Goal: Task Accomplishment & Management: Manage account settings

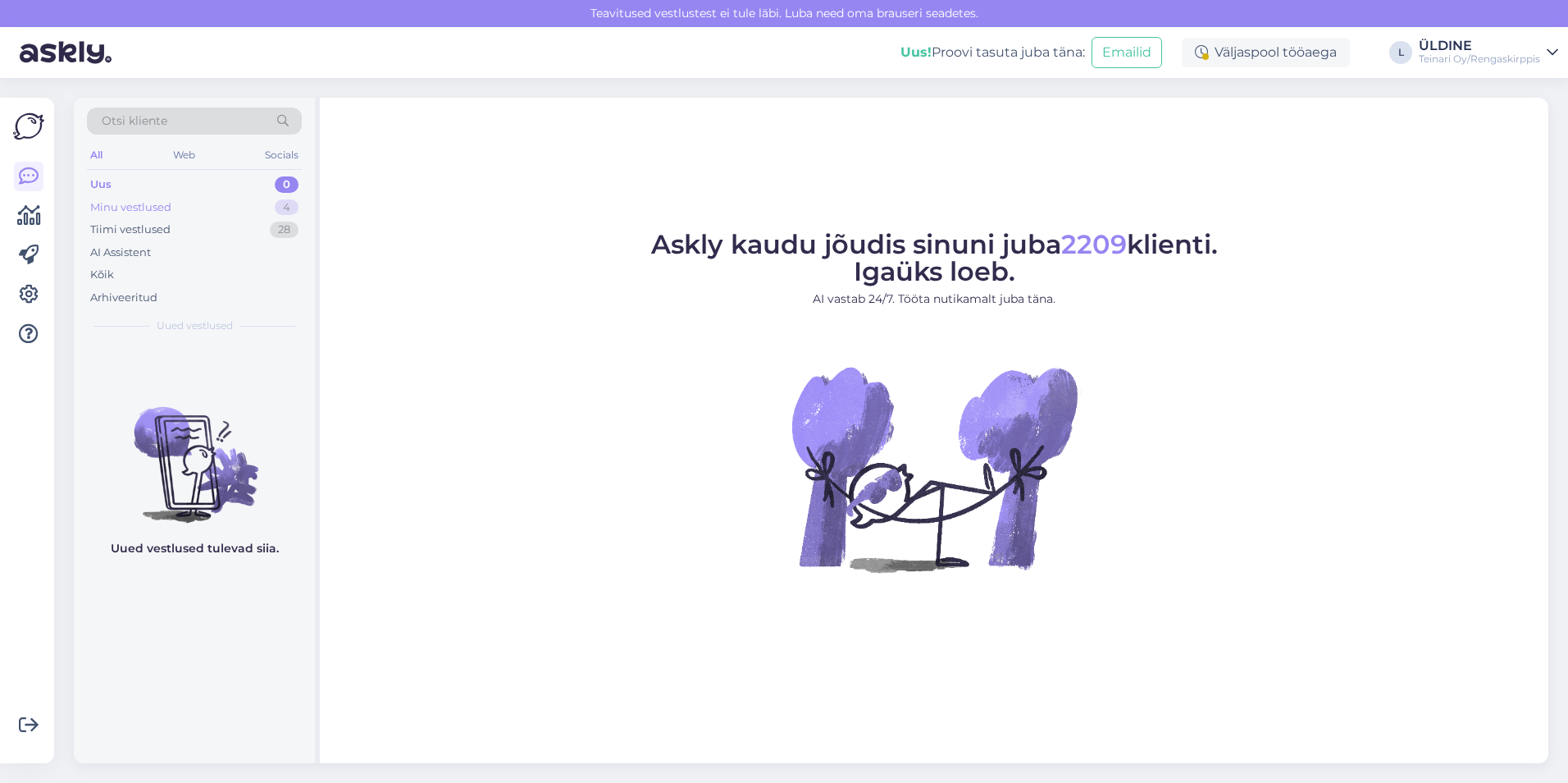
click at [147, 202] on div "Minu vestlused" at bounding box center [131, 207] width 81 height 17
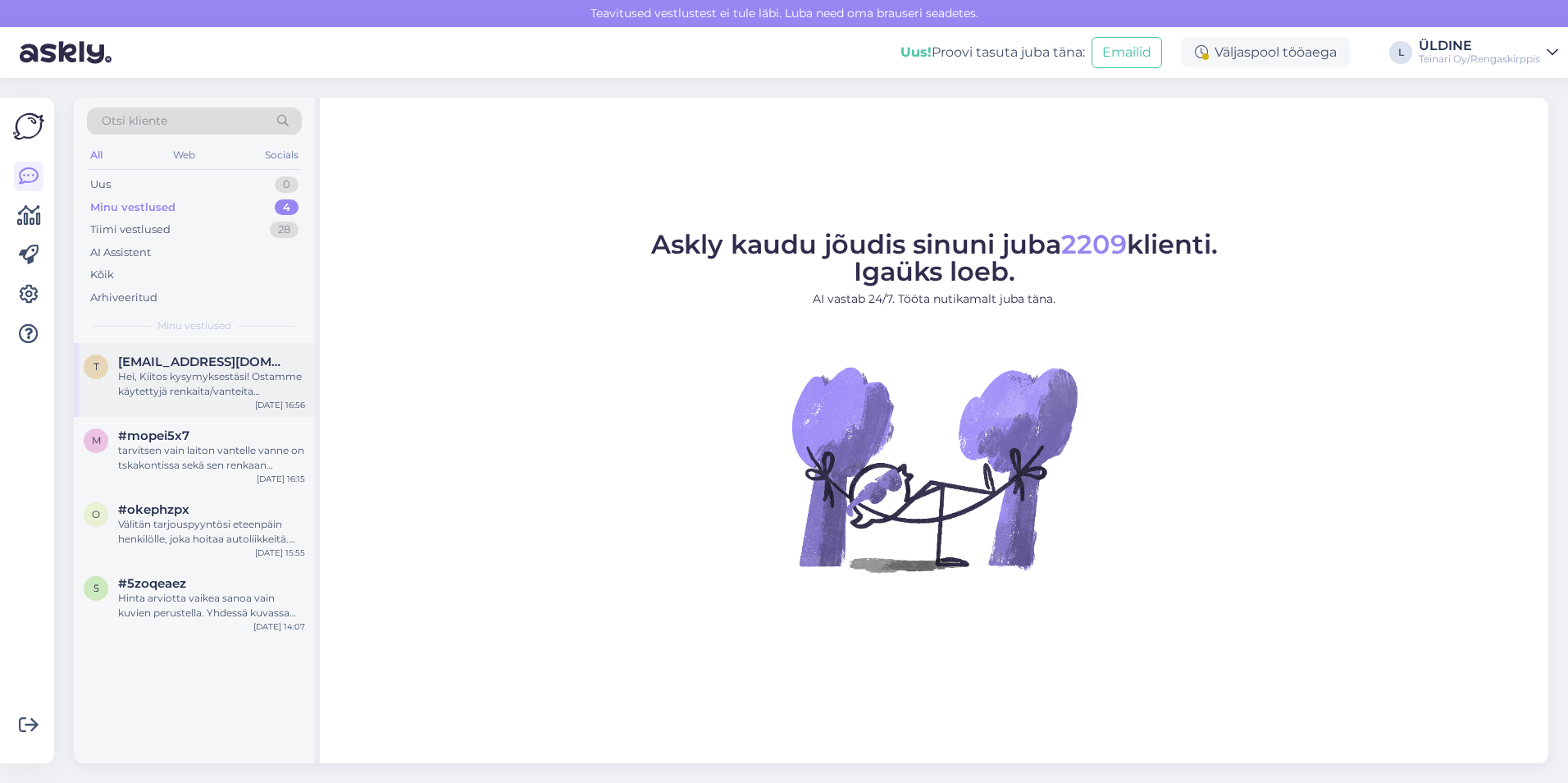
click at [172, 376] on div "Hei, Kiitos kysymyksestäsi! Ostamme käytettyjä renkaita/vanteita tapauskohtaise…" at bounding box center [211, 384] width 187 height 29
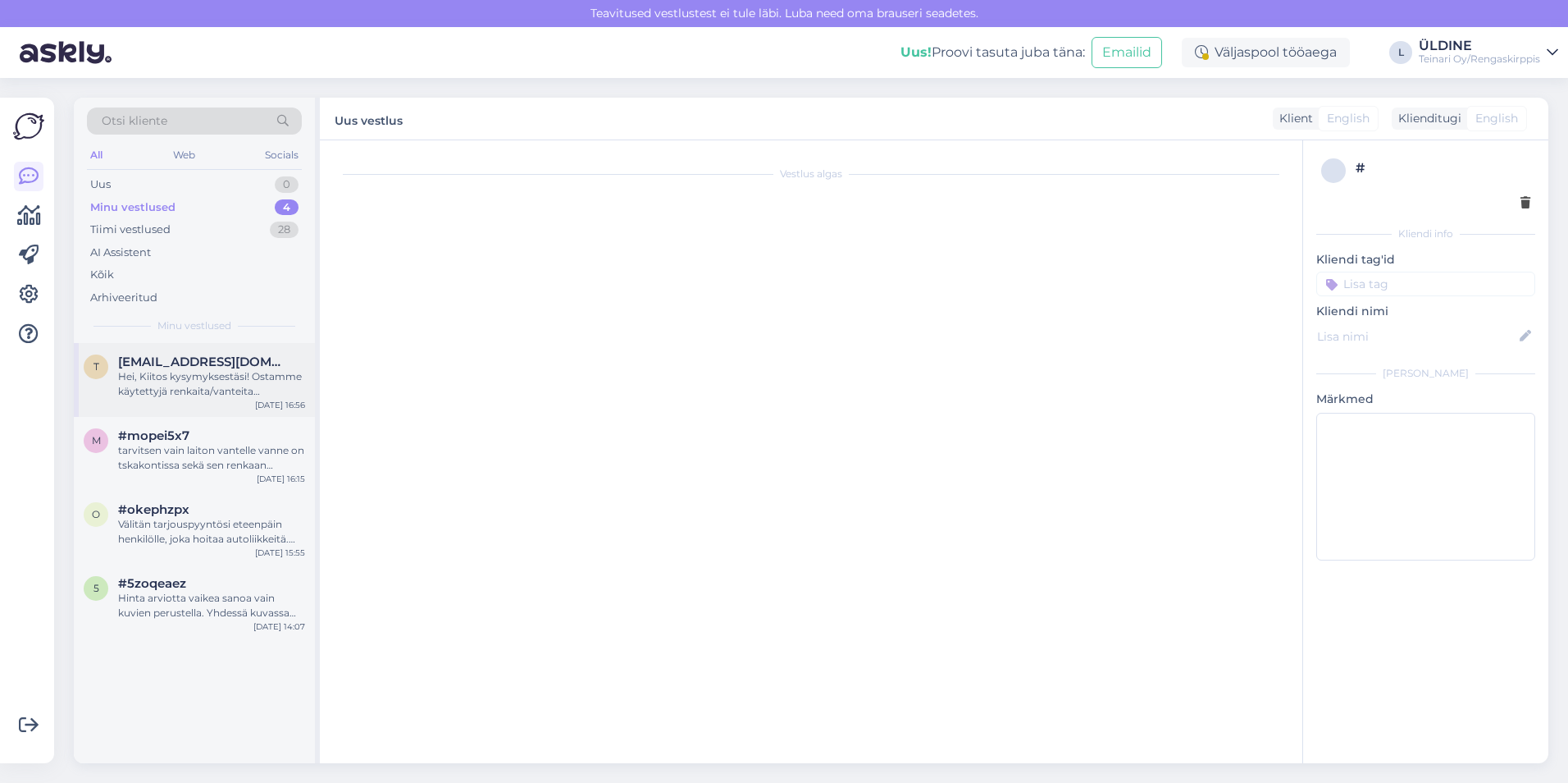
scroll to position [165, 0]
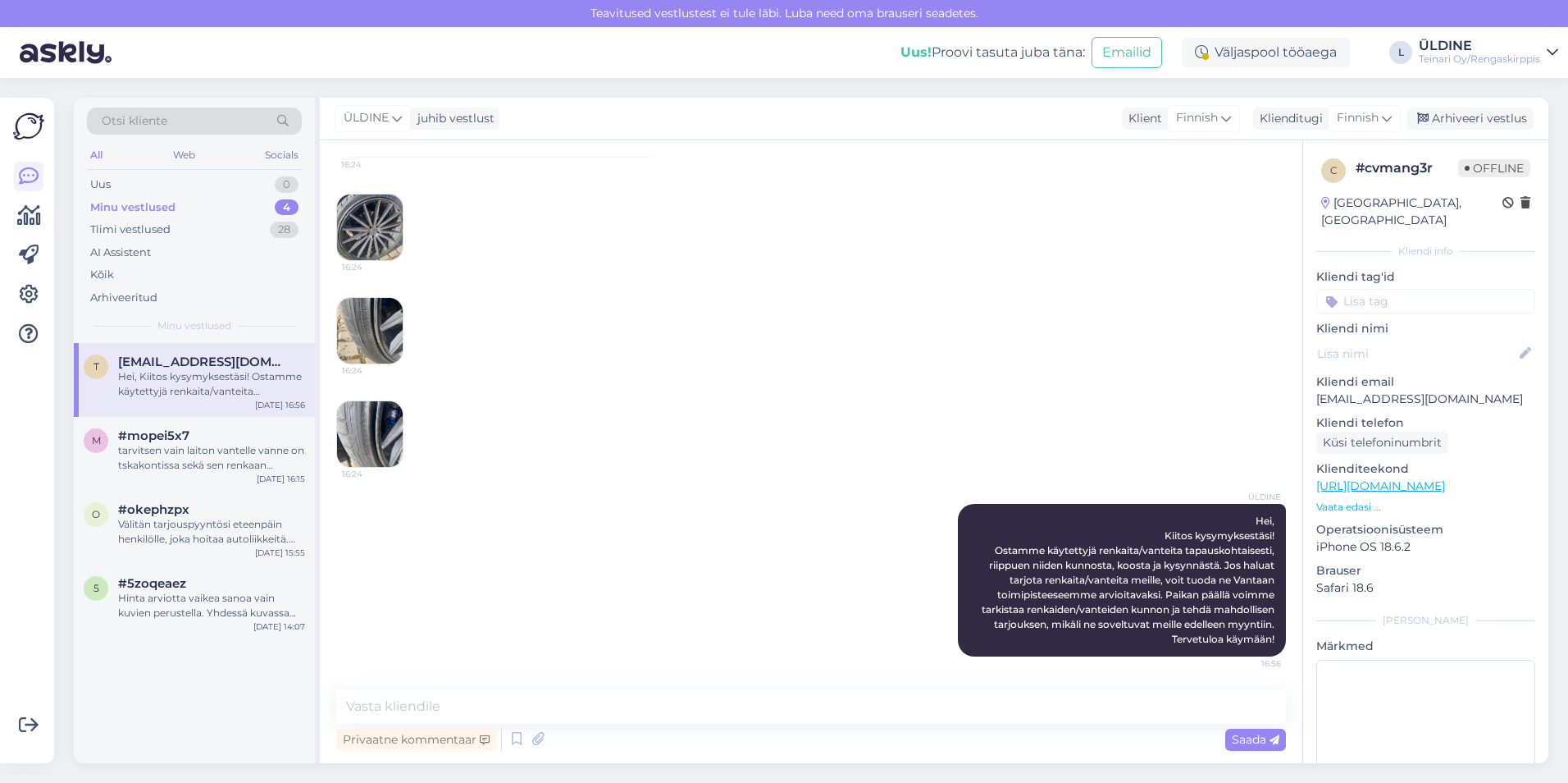
click at [302, 371] on div "Hei, Kiitos kysymyksestäsi! Ostamme käytettyjä renkaita/vanteita tapauskohtaise…" at bounding box center [211, 384] width 187 height 29
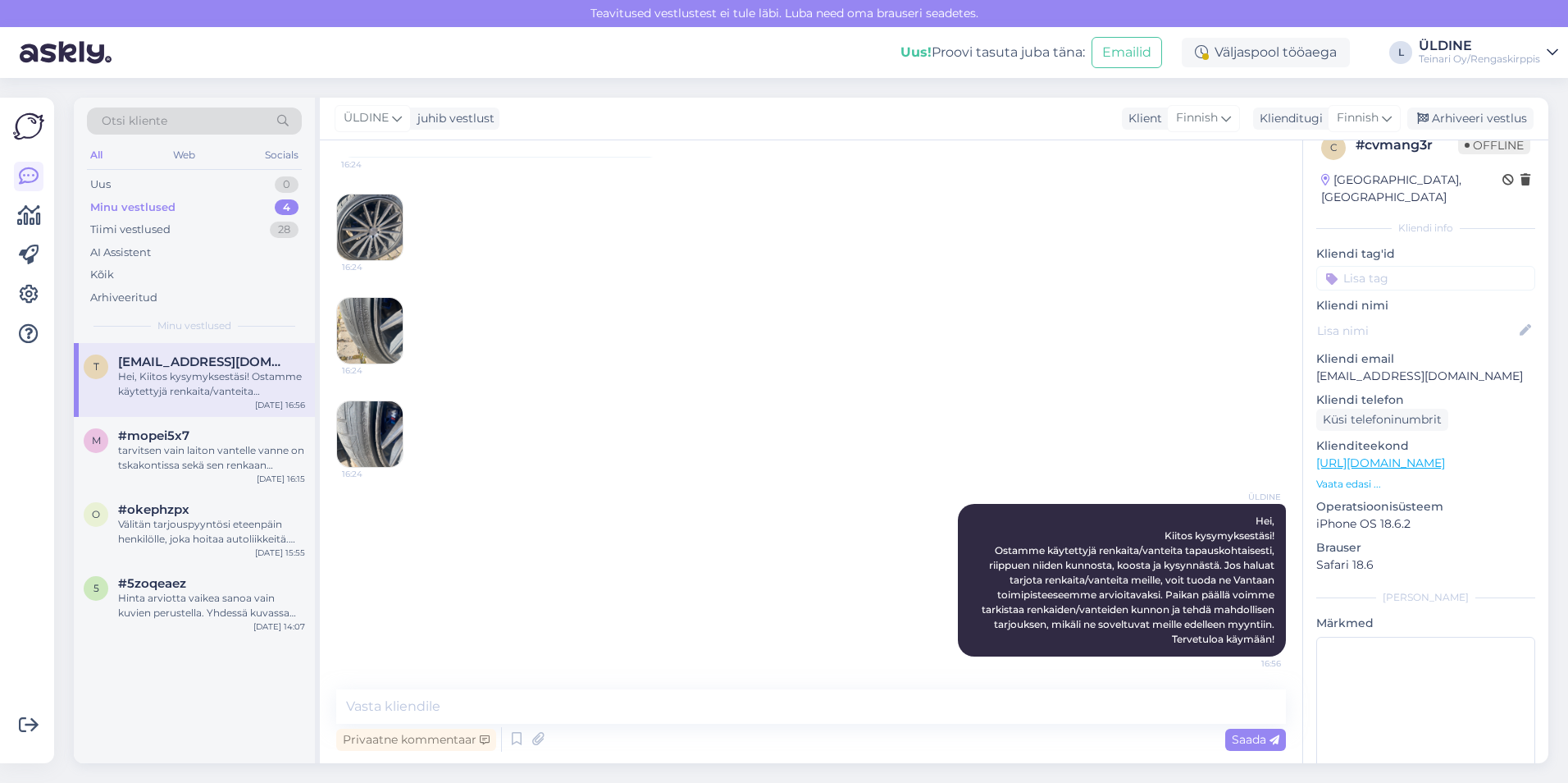
scroll to position [0, 0]
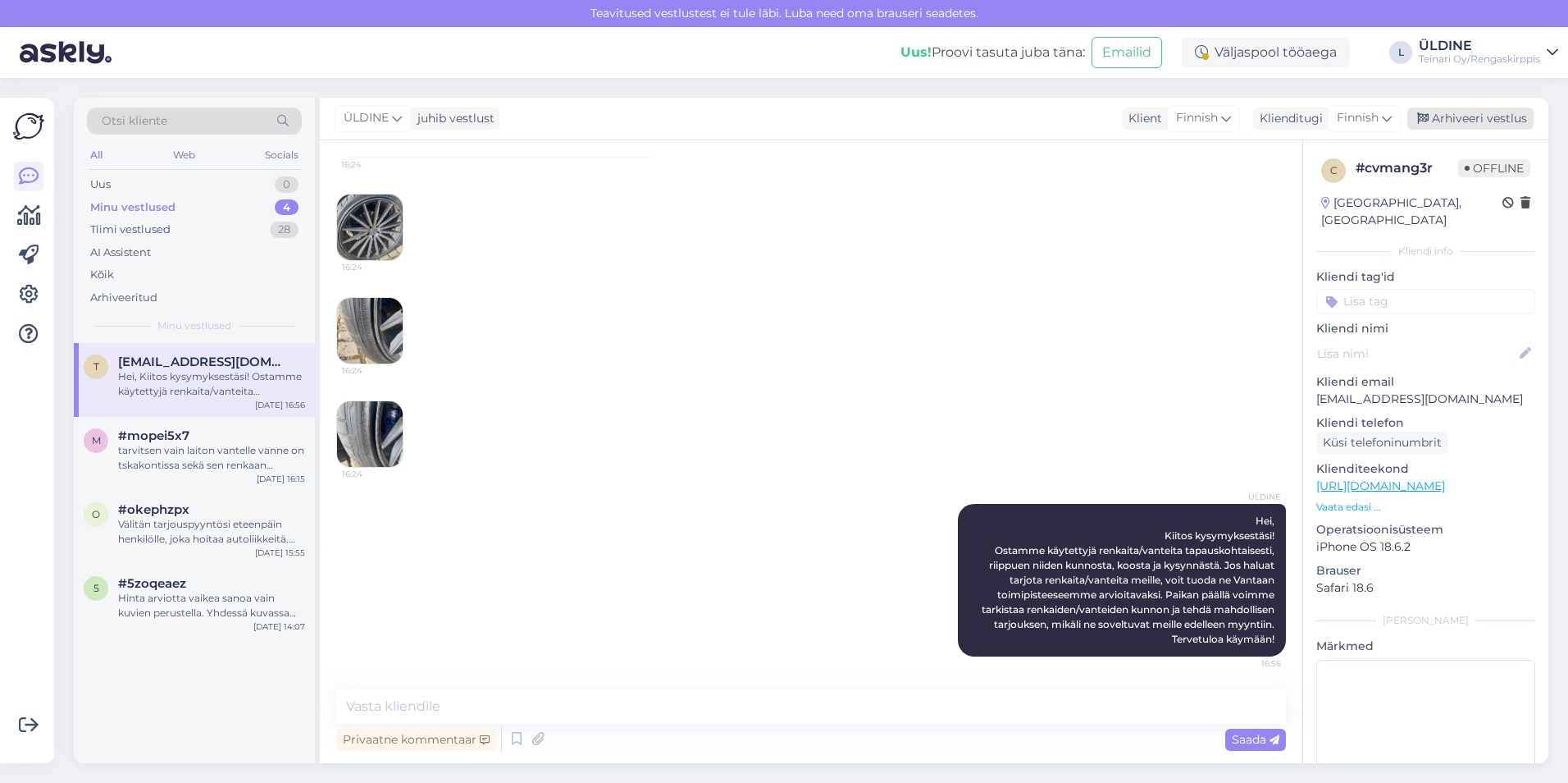
click at [1436, 120] on div "Arhiveeri vestlus" at bounding box center [1471, 118] width 127 height 23
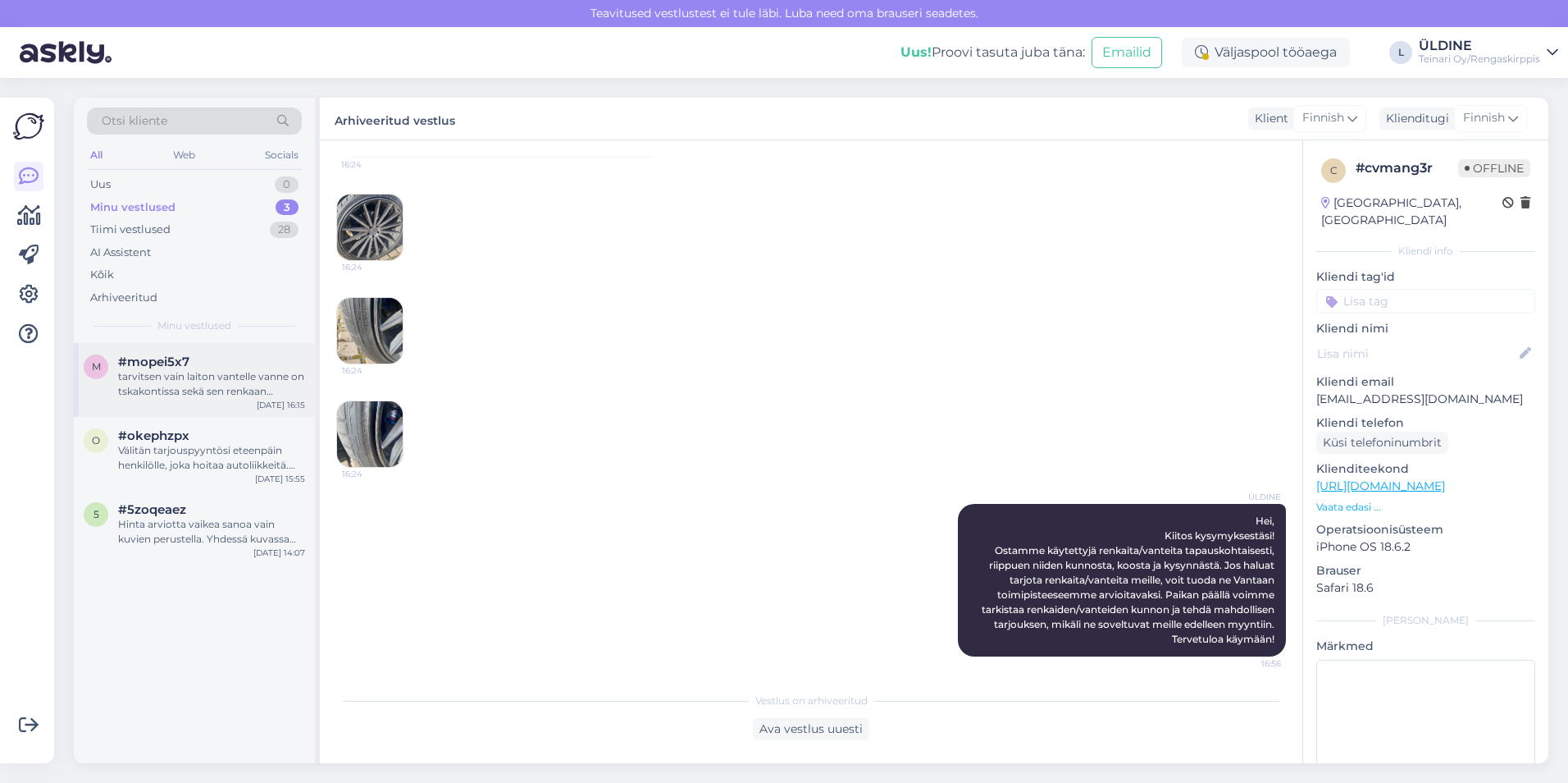
click at [206, 369] on div "tarvitsen vain laiton vantelle vanne on tskakontissa sekä sen renkaan tietenkin" at bounding box center [211, 384] width 187 height 29
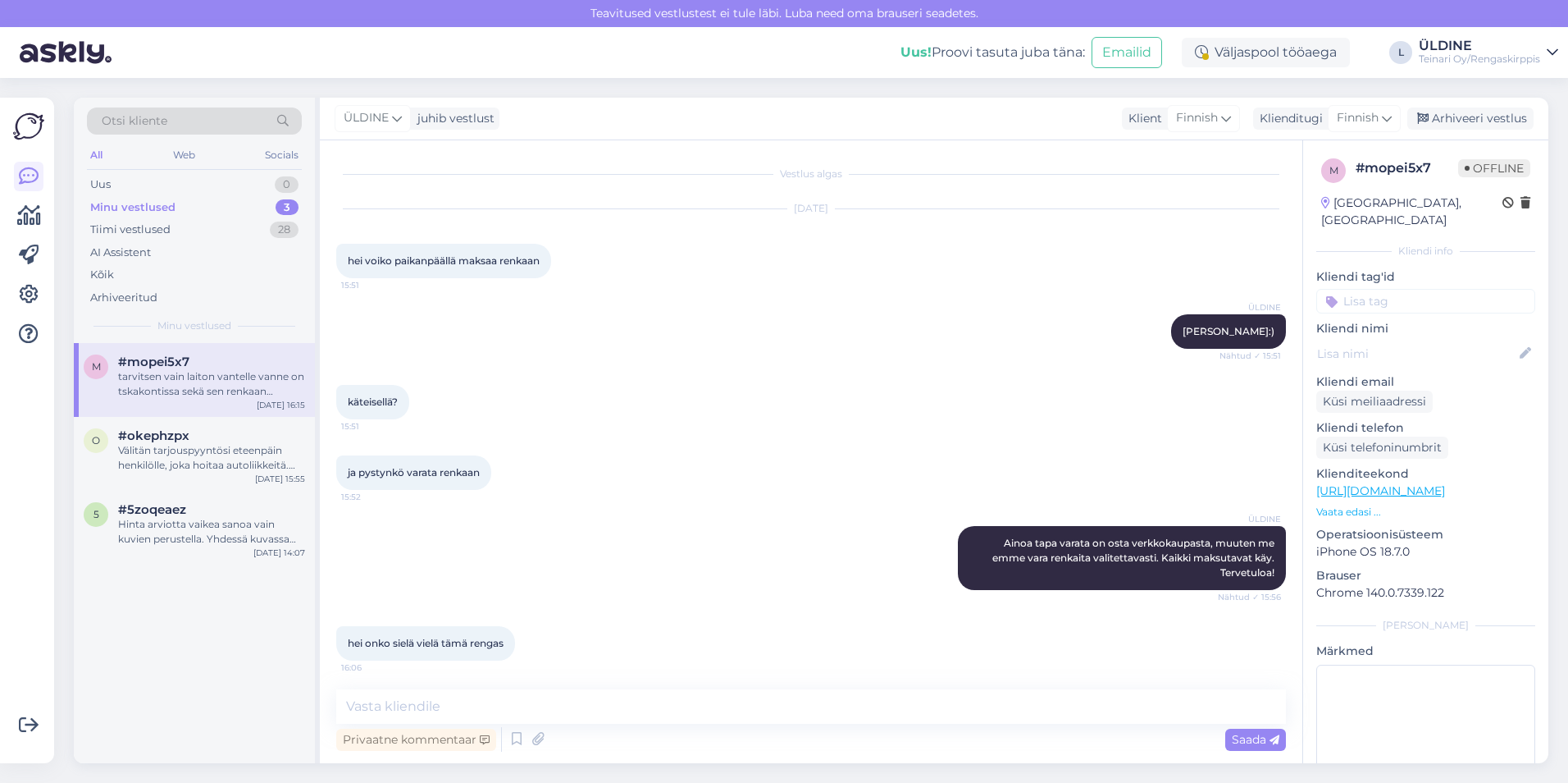
scroll to position [598, 0]
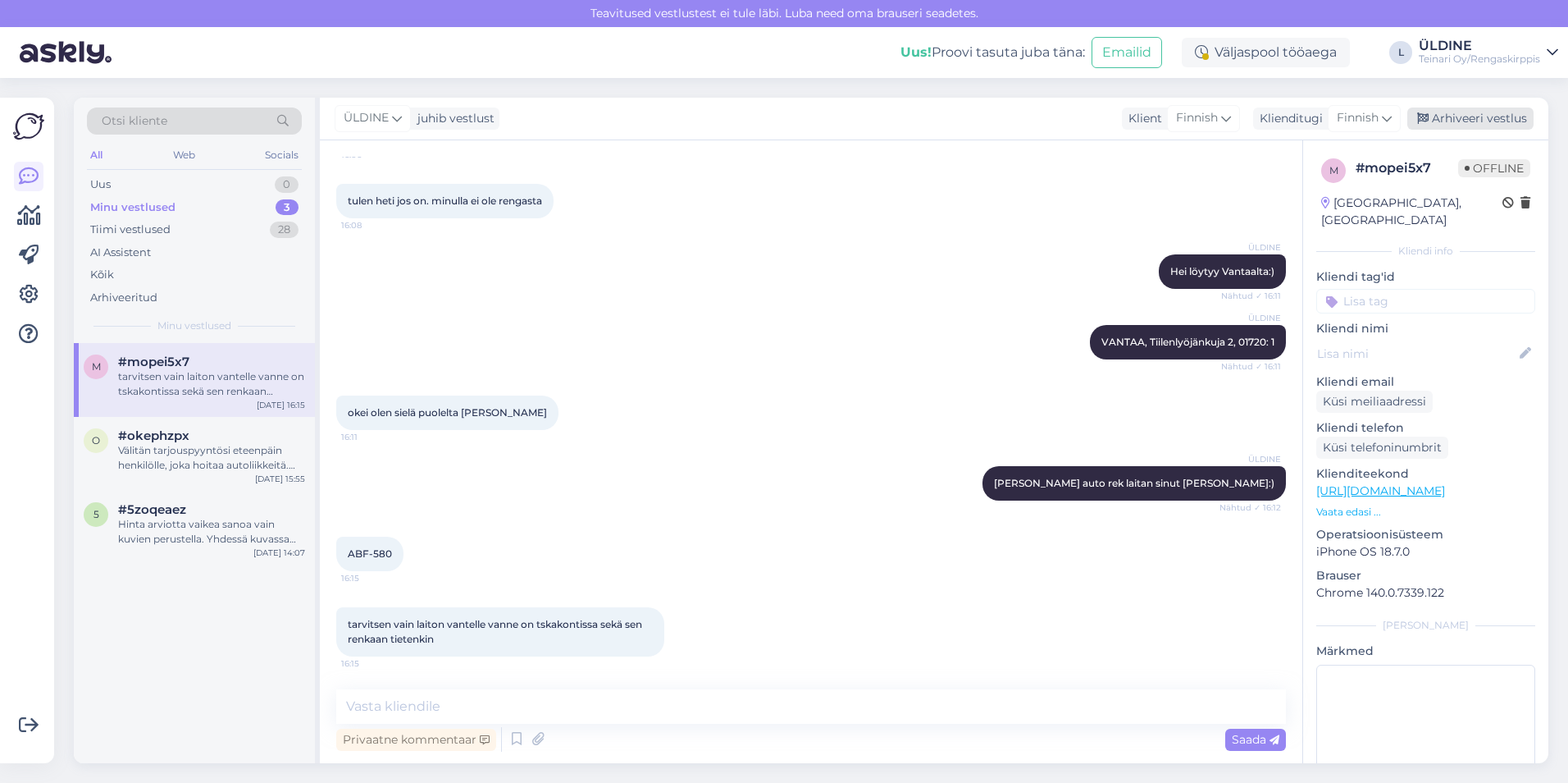
click at [1472, 121] on div "Arhiveeri vestlus" at bounding box center [1471, 118] width 127 height 23
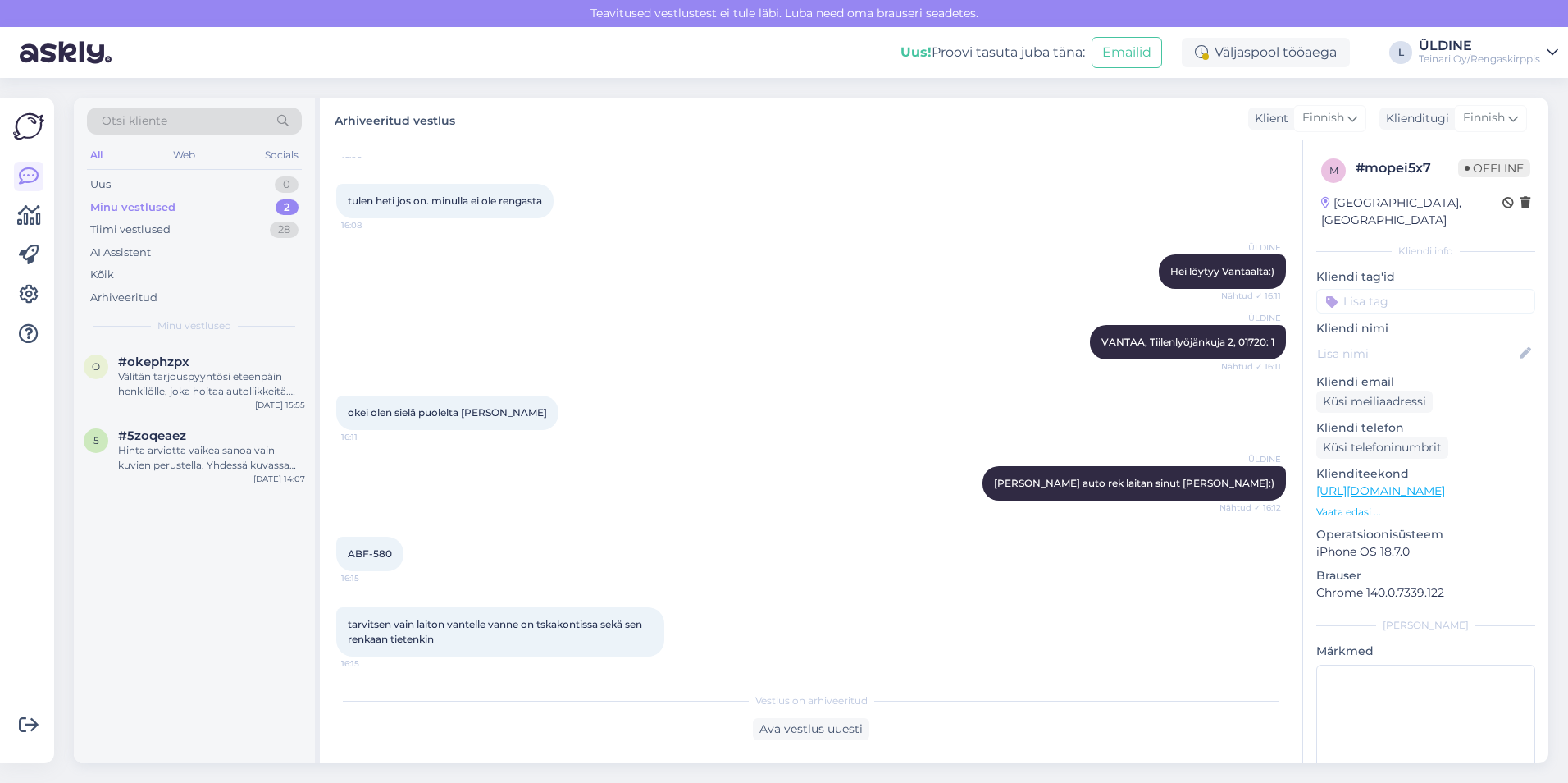
click at [793, 476] on div "[PERSON_NAME] auto rek laitan sinut [PERSON_NAME]:) Nähtud ✓ 16:12" at bounding box center [812, 483] width 950 height 71
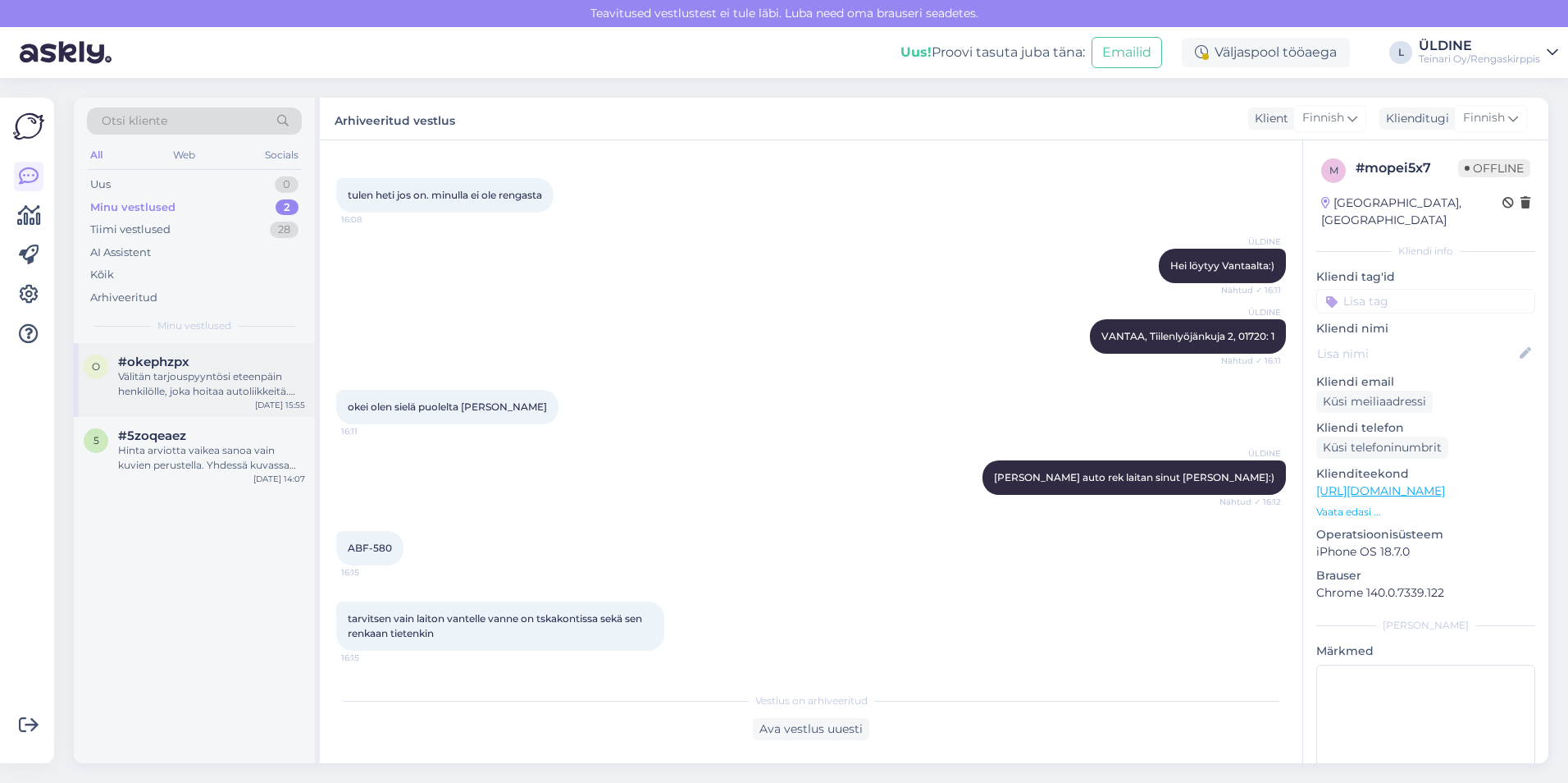
click at [144, 400] on div "o #okephzpx Välitän tarjouspyyntösi eteenpäin henkilölle, joka hoitaa autoliikk…" at bounding box center [194, 379] width 242 height 74
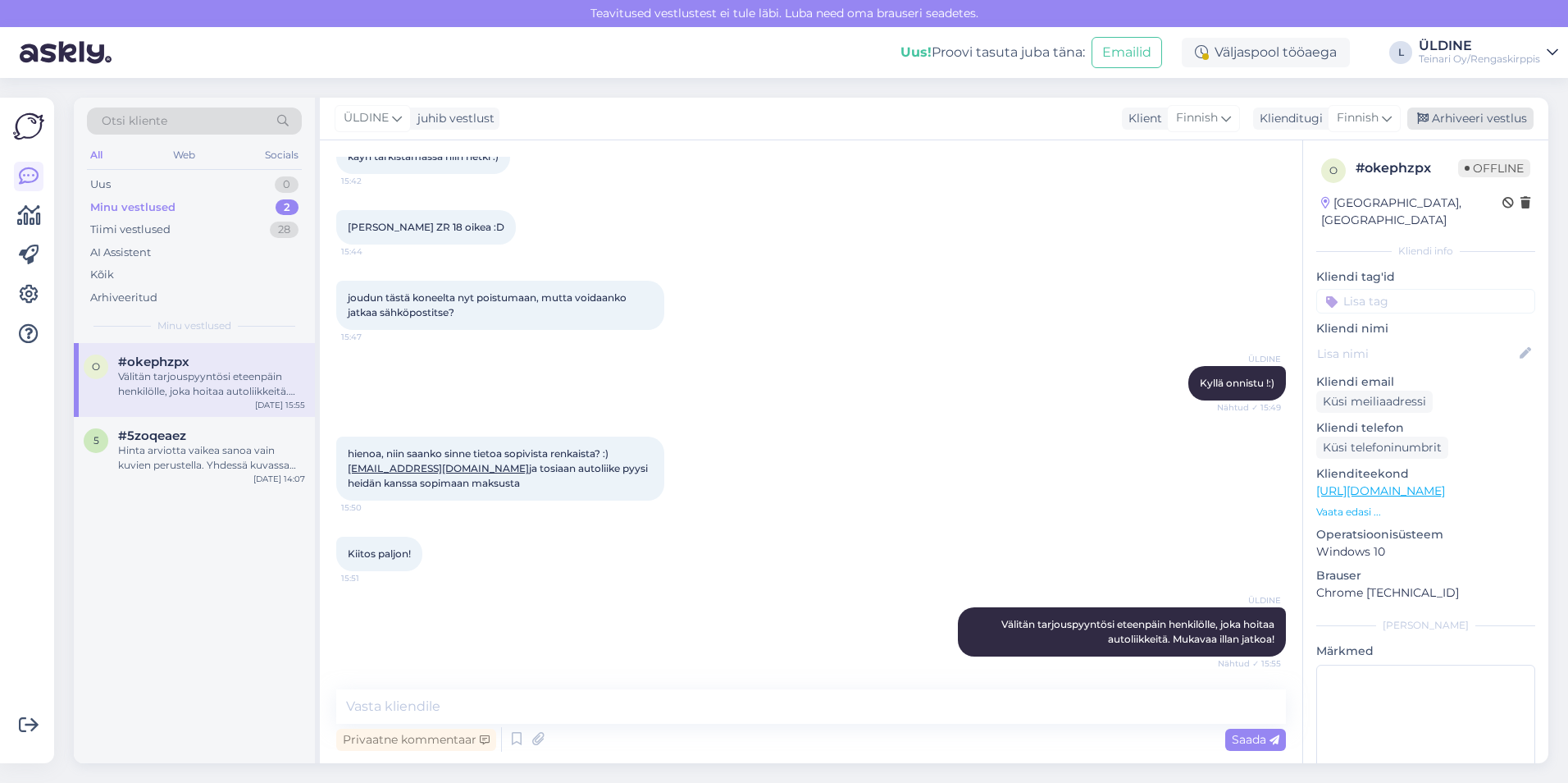
click at [1456, 115] on div "Arhiveeri vestlus" at bounding box center [1471, 118] width 127 height 23
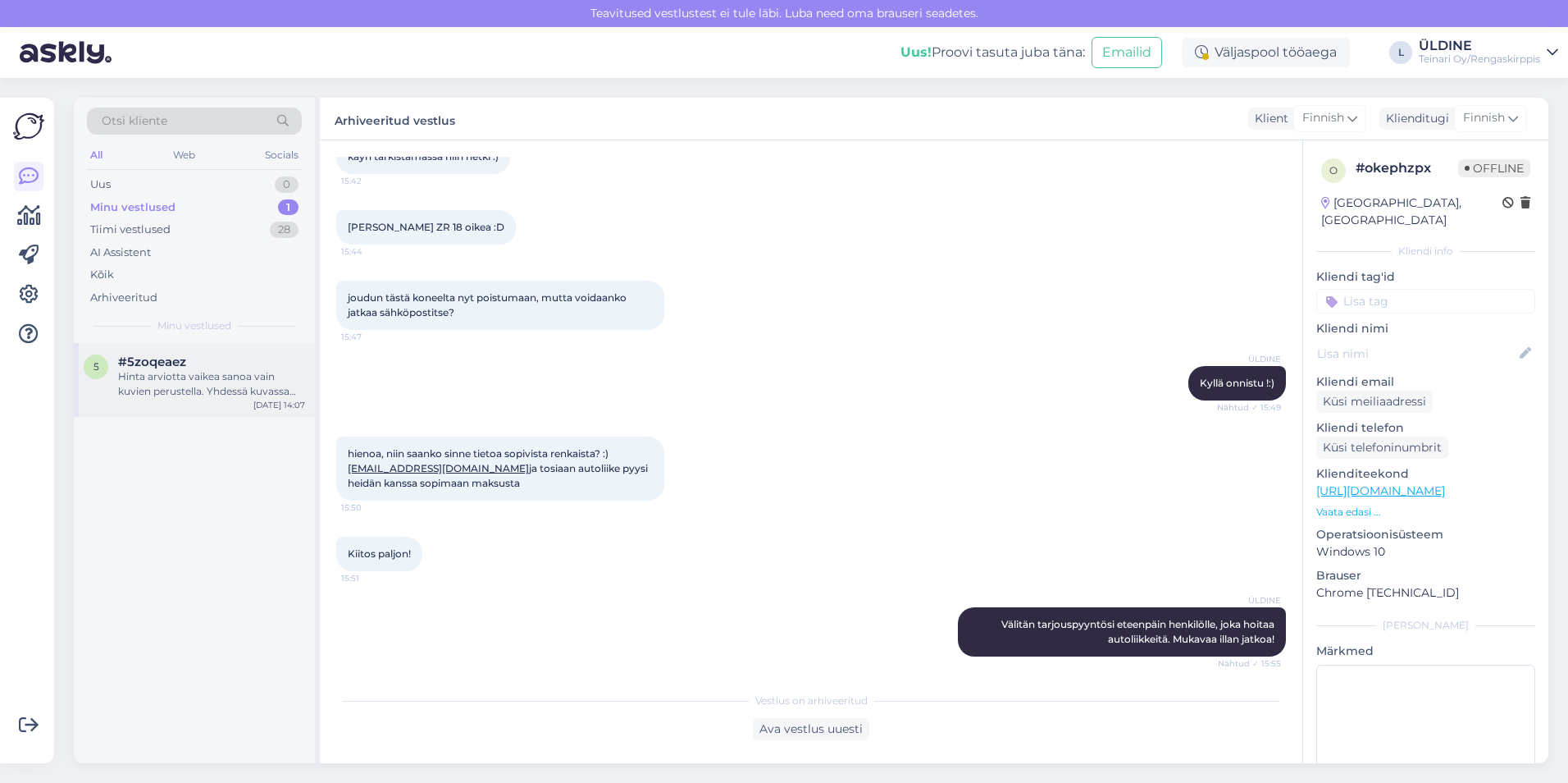
click at [184, 370] on div "Hinta arviotta vaikea sanoa vain kuvien perustella. Yhdessä kuvassa näkyy että …" at bounding box center [211, 384] width 187 height 29
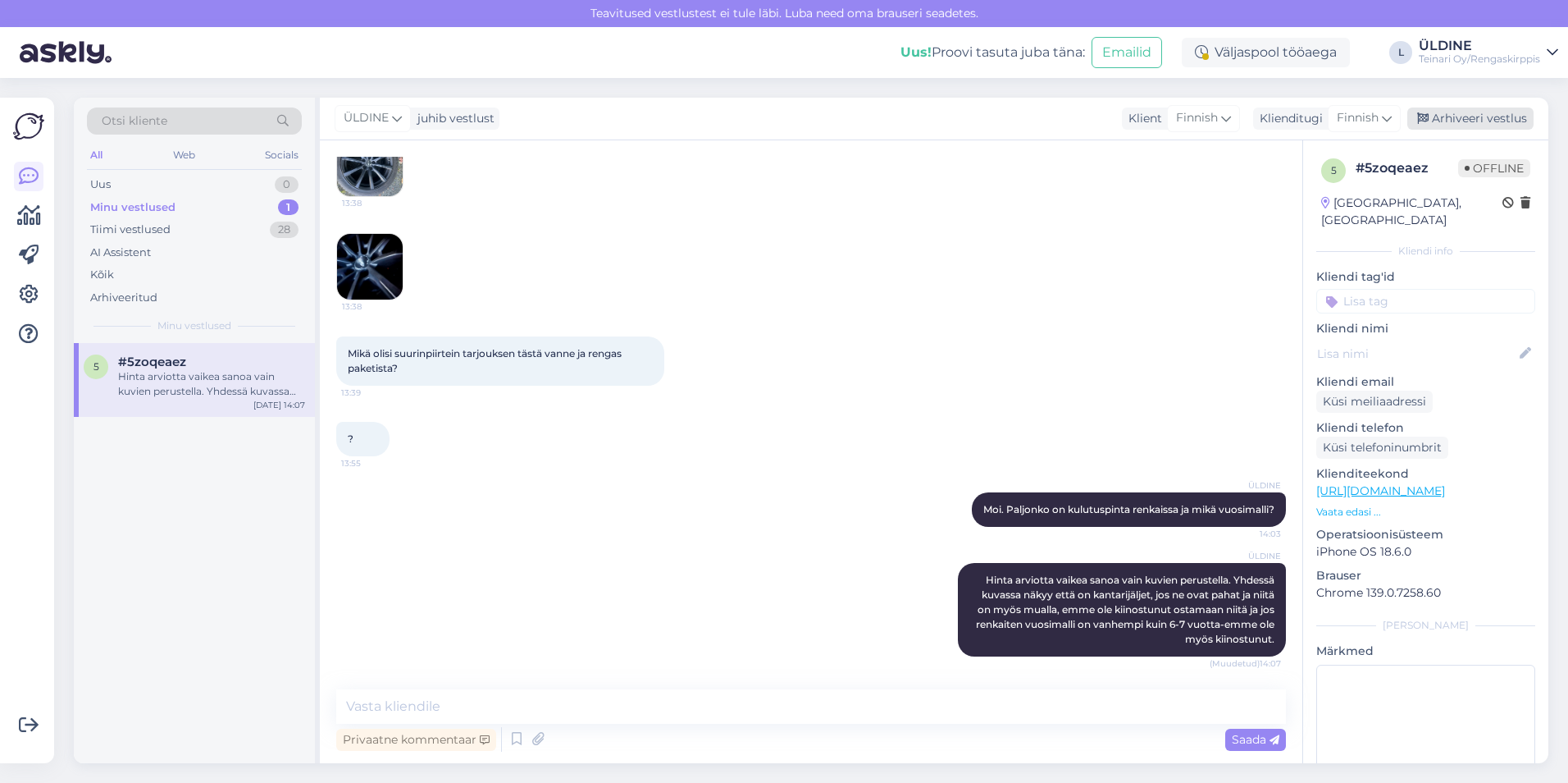
click at [1468, 117] on div "Arhiveeri vestlus" at bounding box center [1471, 118] width 127 height 23
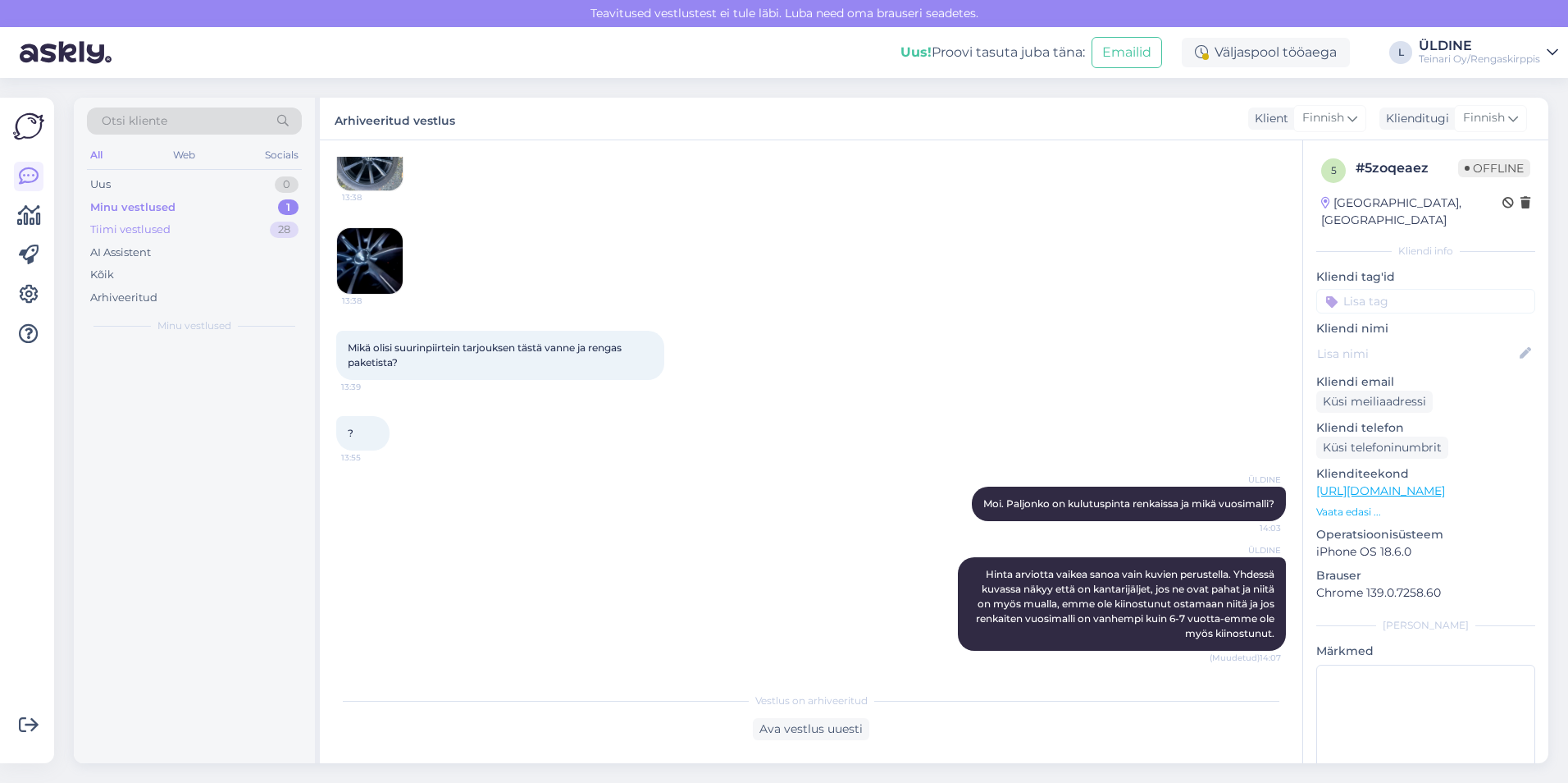
click at [163, 225] on div "Tiimi vestlused" at bounding box center [131, 230] width 81 height 17
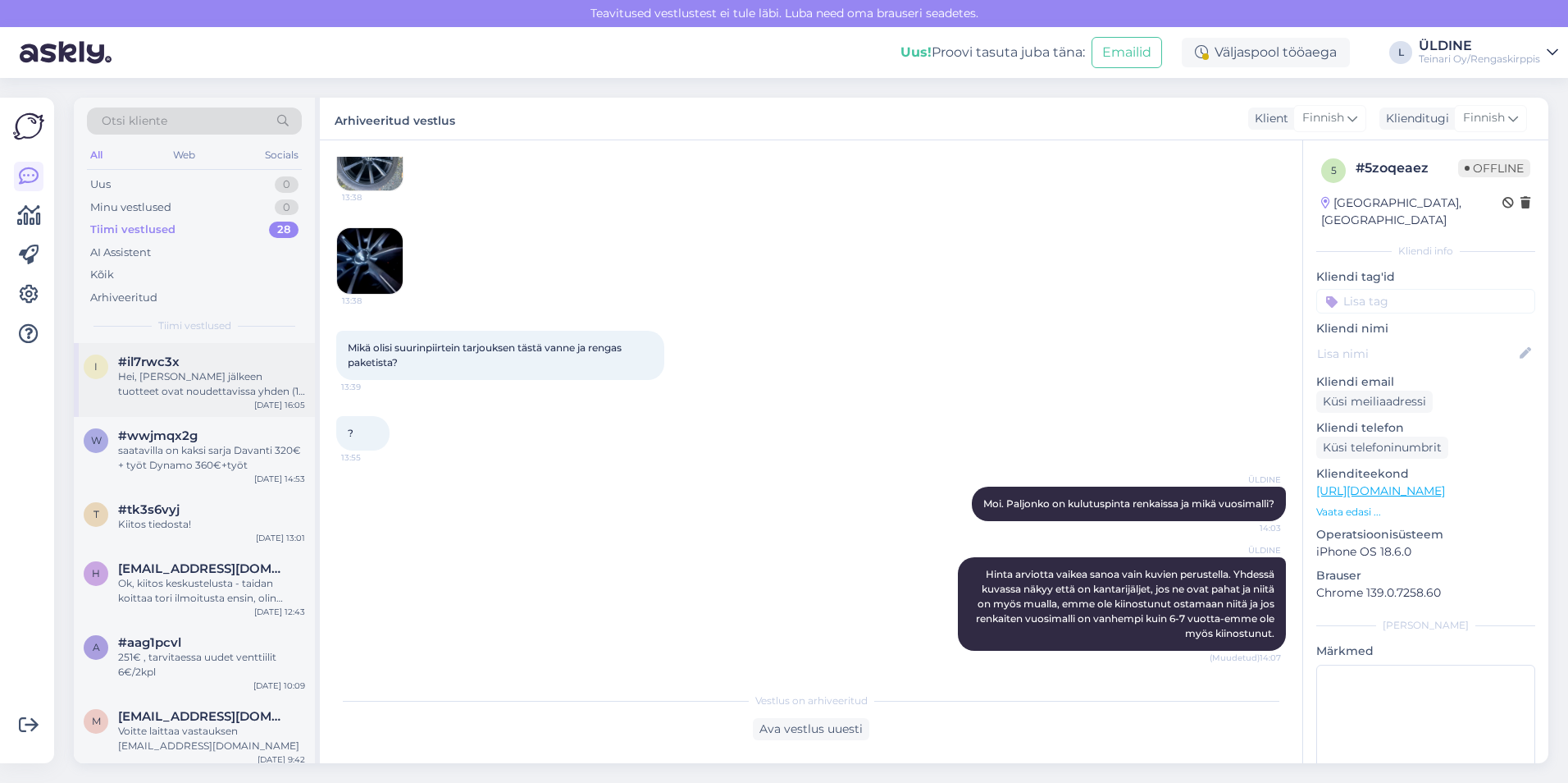
click at [182, 369] on div "Hei, [PERSON_NAME] jälkeen tuotteet ovat noudettavissa yhden (1) viikon ajan." at bounding box center [211, 384] width 187 height 29
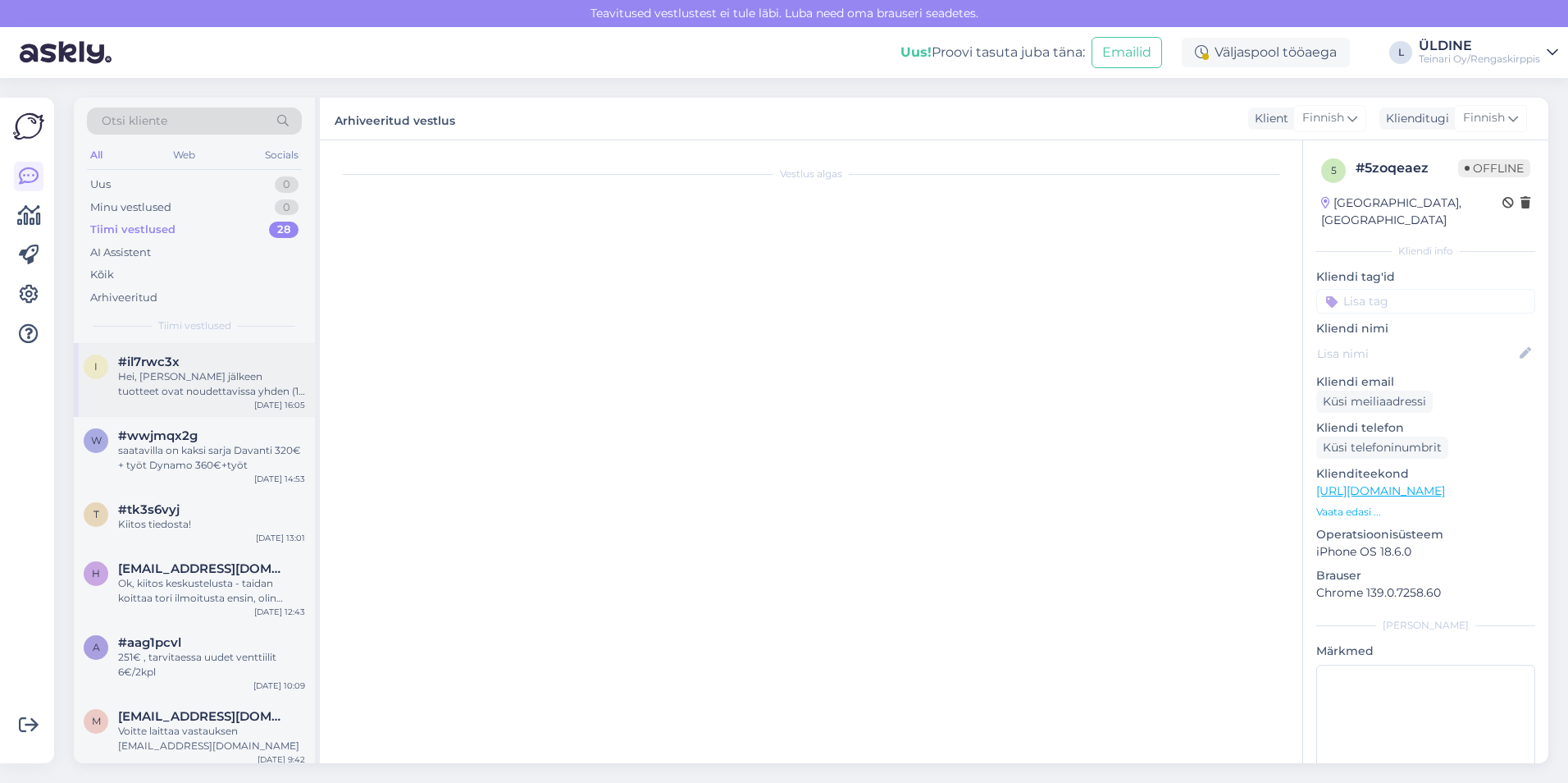
scroll to position [0, 0]
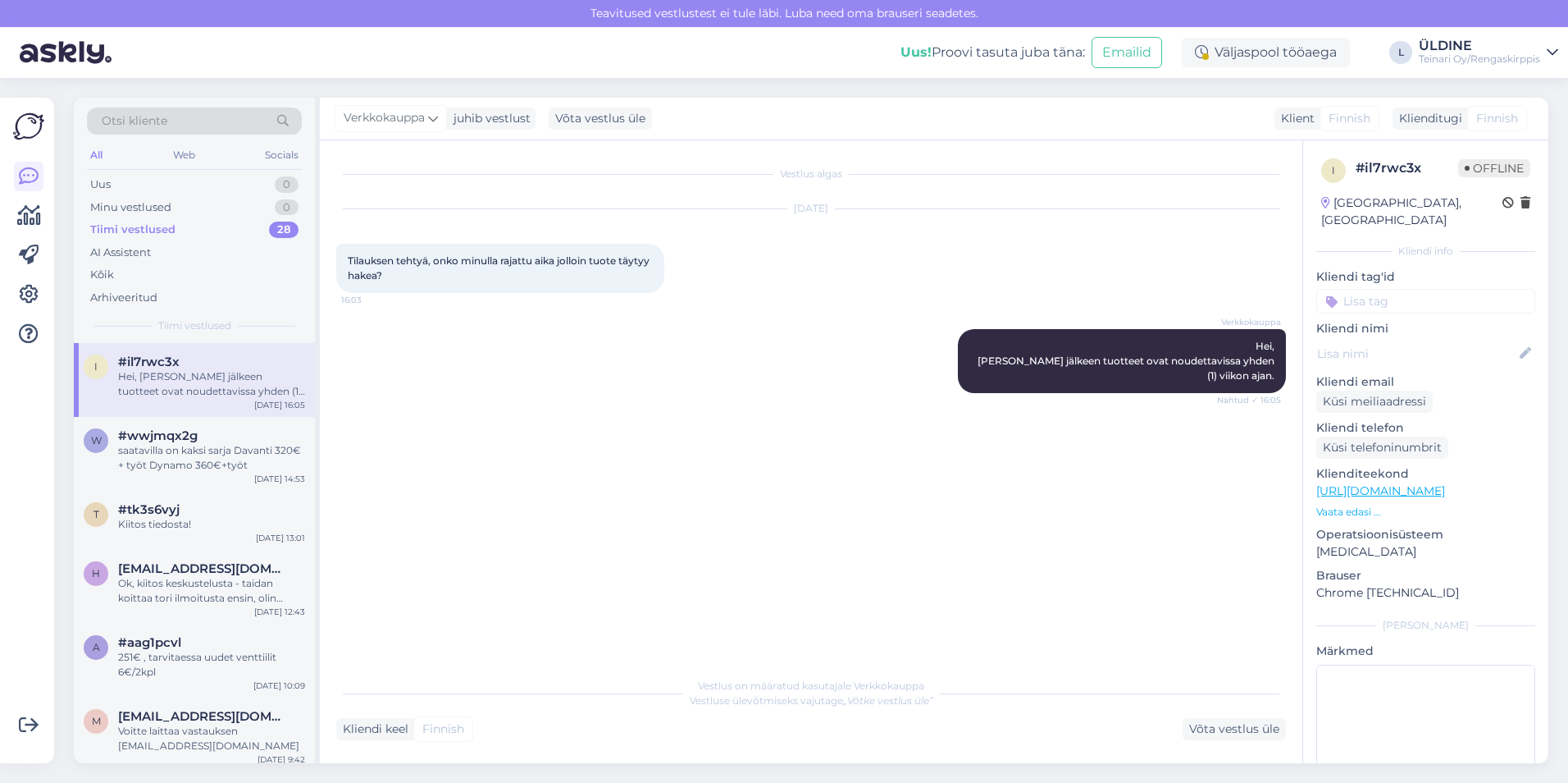
click at [567, 547] on div "Vestlus algas [DATE] Tilauksen tehtyä, onko minulla rajattu aika jolloin tuote …" at bounding box center [819, 406] width 965 height 497
click at [572, 547] on div "Vestlus algas [DATE] Tilauksen tehtyä, onko minulla rajattu aika jolloin tuote …" at bounding box center [819, 406] width 965 height 497
click at [177, 442] on span "#wwjmqx2g" at bounding box center [157, 435] width 80 height 15
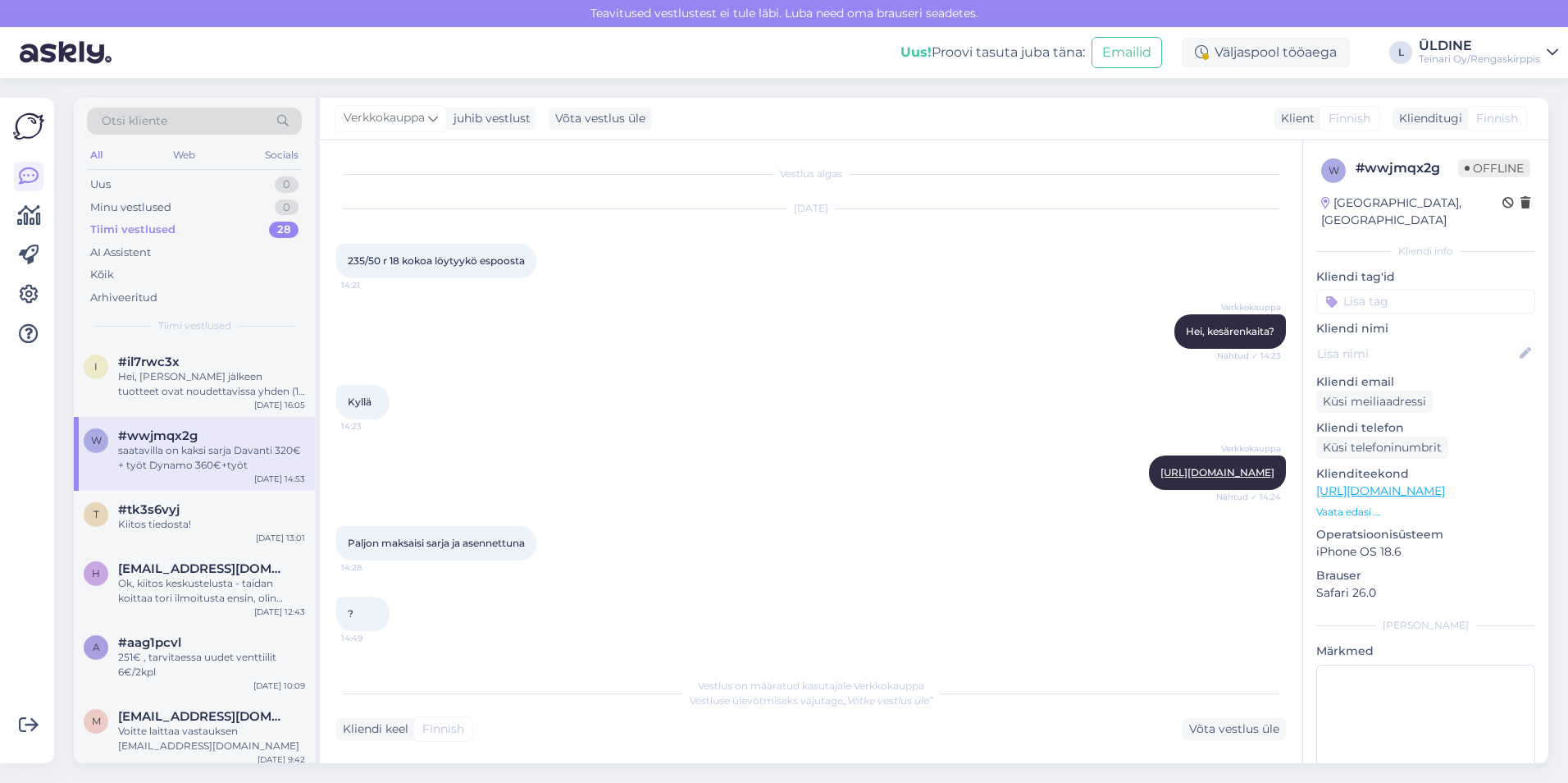
scroll to position [210, 0]
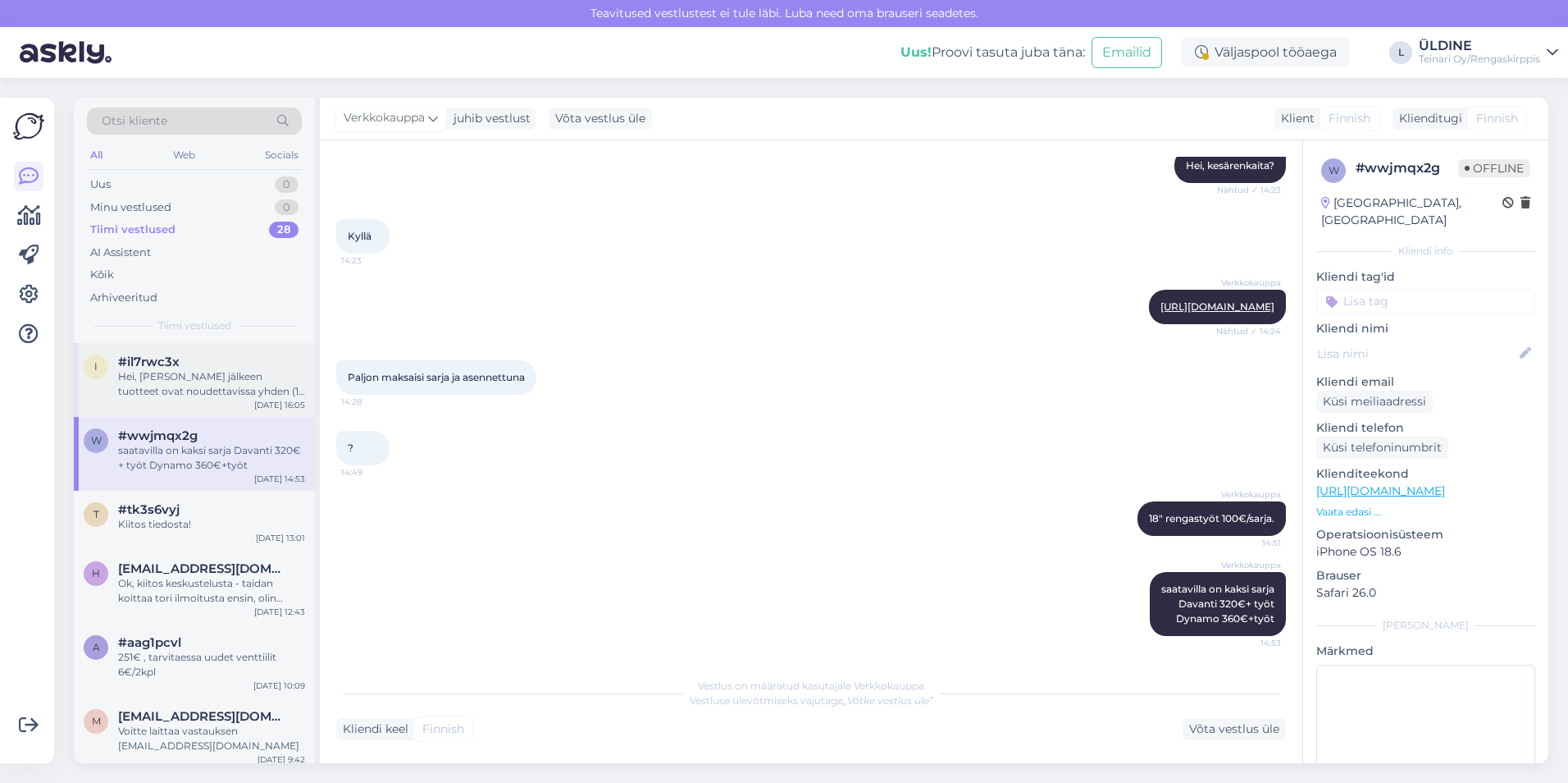
click at [184, 383] on div "Hei, [PERSON_NAME] jälkeen tuotteet ovat noudettavissa yhden (1) viikon ajan." at bounding box center [211, 384] width 187 height 29
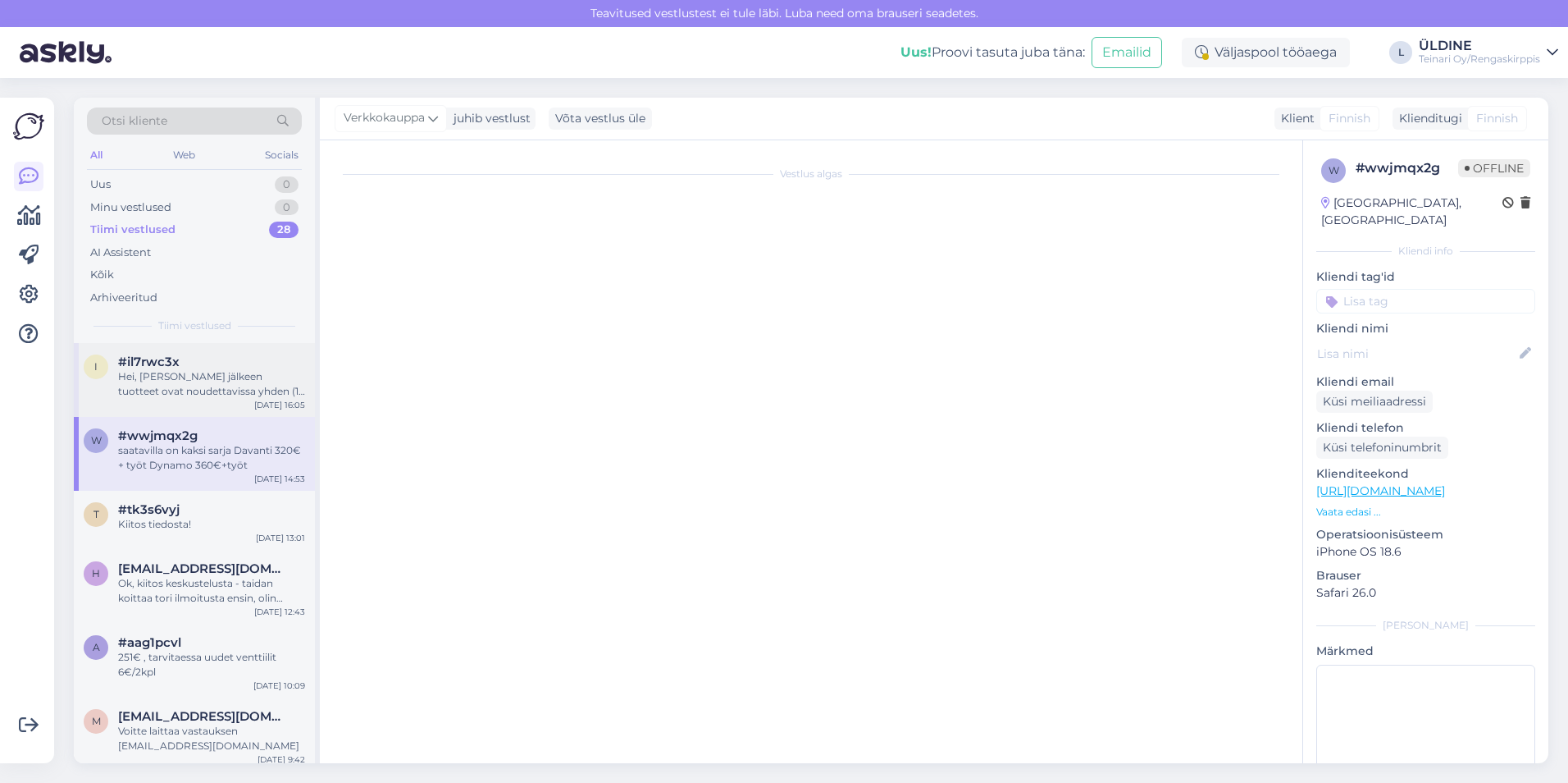
scroll to position [0, 0]
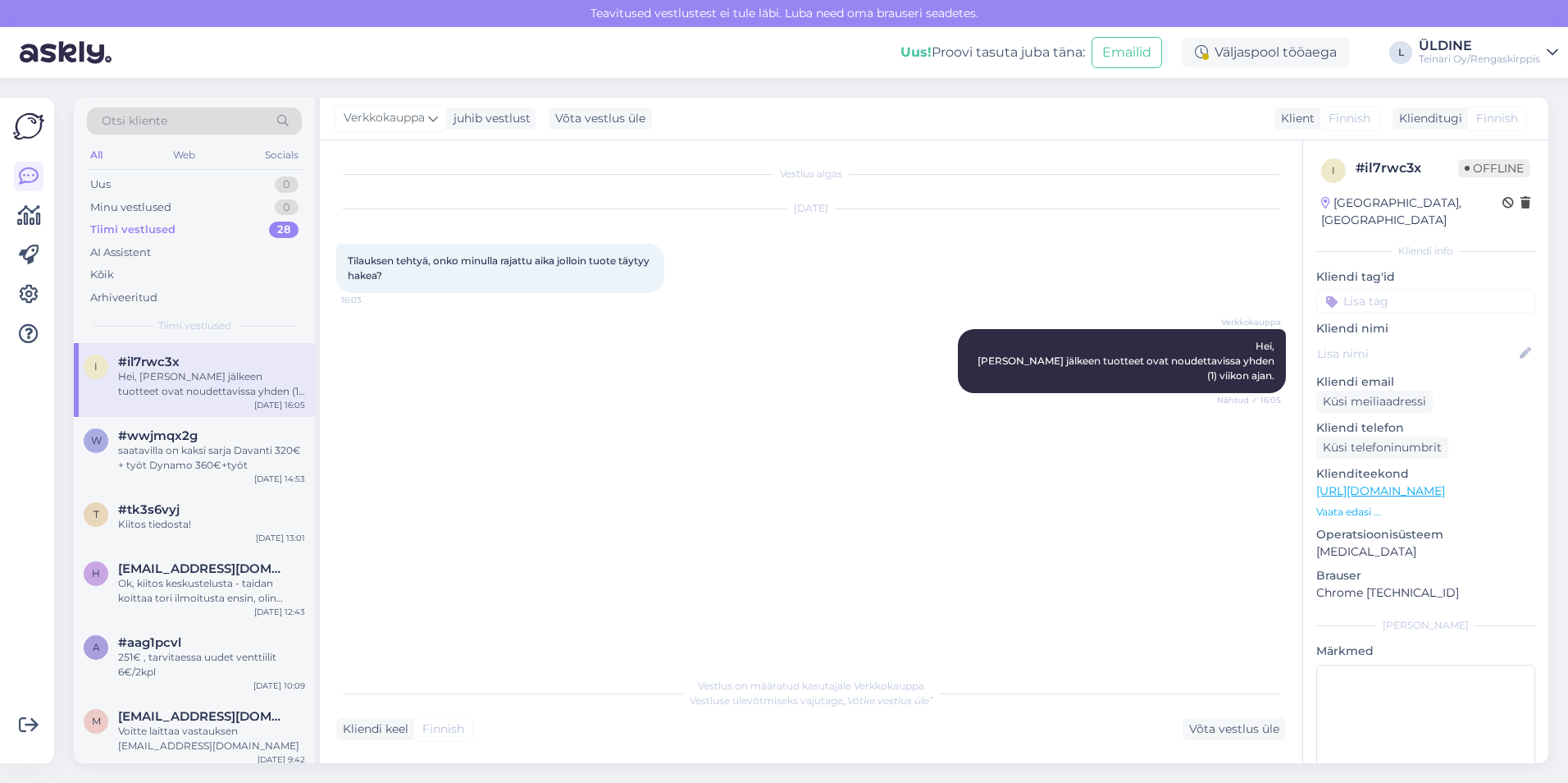
click at [137, 171] on div "Otsi kliente All Web Socials Uus 0 Minu vestlused 0 Tiimi vestlused 28 AI Assis…" at bounding box center [194, 220] width 242 height 246
click at [136, 178] on div "Uus 0" at bounding box center [194, 184] width 215 height 23
